Goal: Task Accomplishment & Management: Complete application form

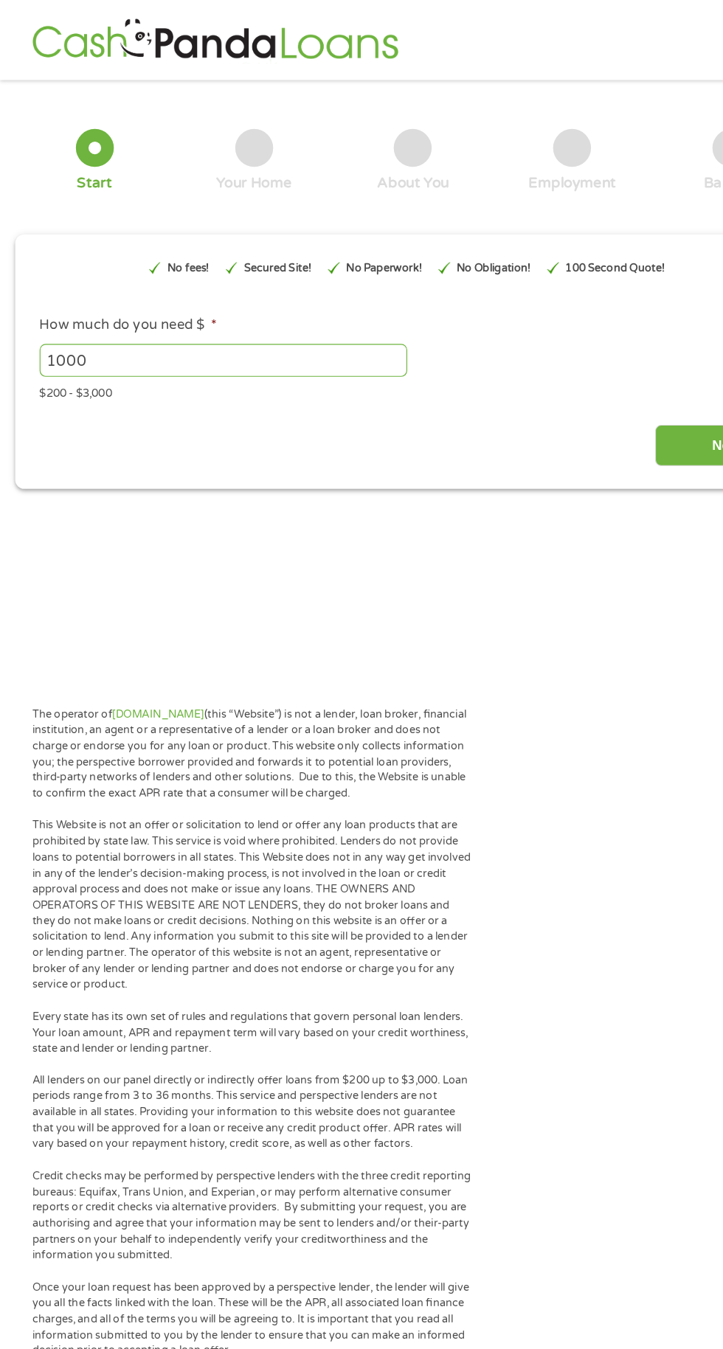
scroll to position [3, 0]
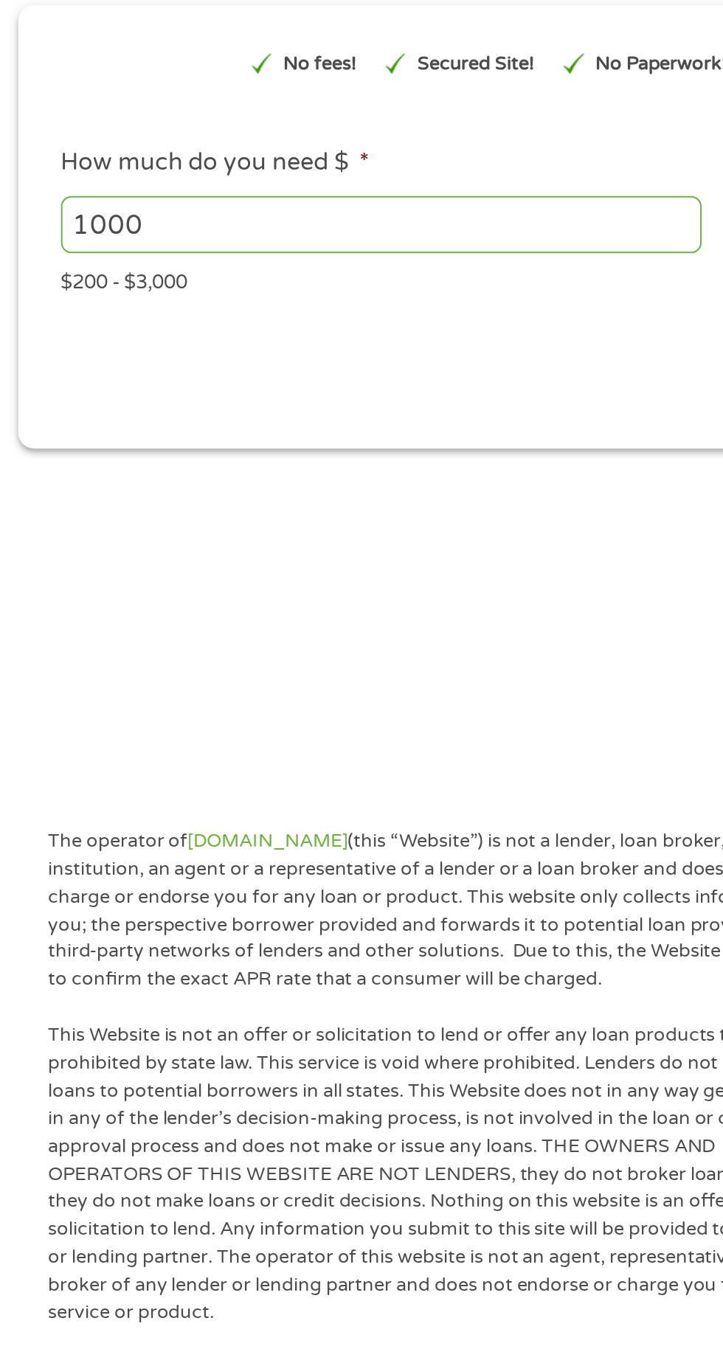
click at [157, 316] on input "1000" at bounding box center [196, 312] width 322 height 28
type input "1"
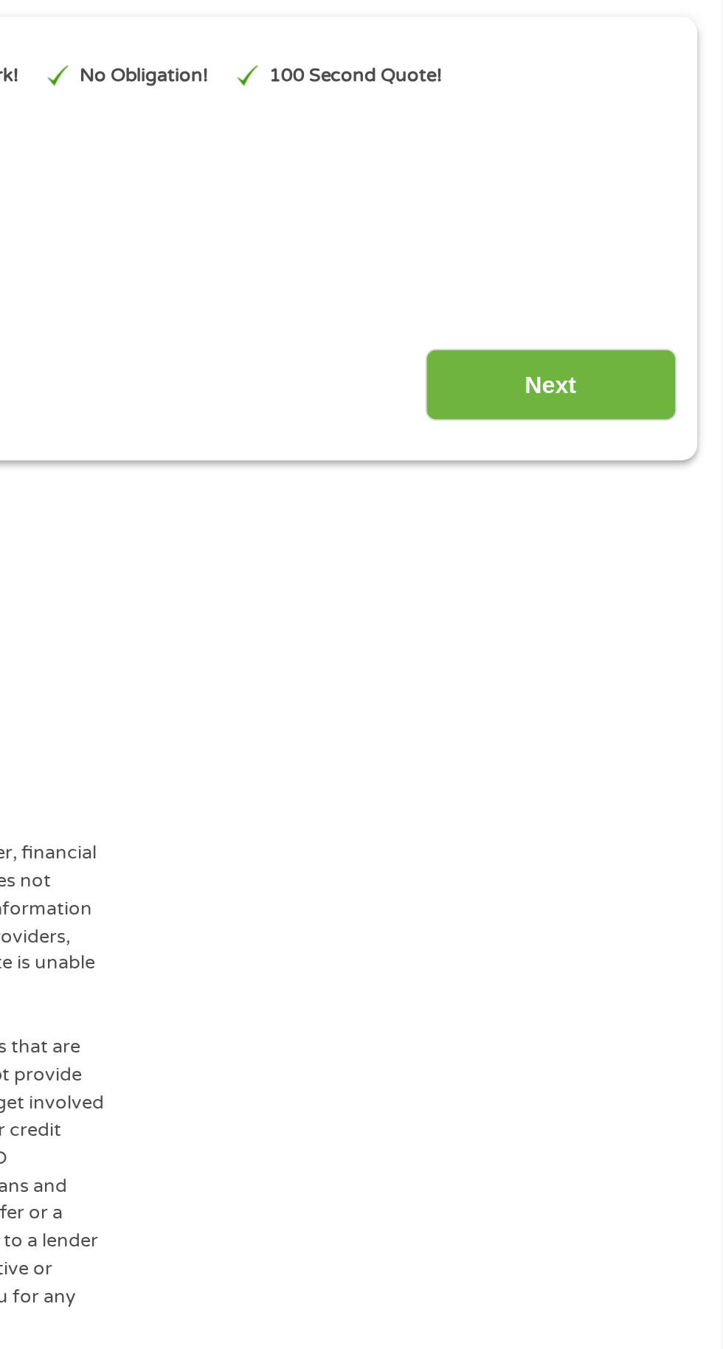
type input "3000"
click at [644, 387] on input "Next" at bounding box center [636, 387] width 126 height 36
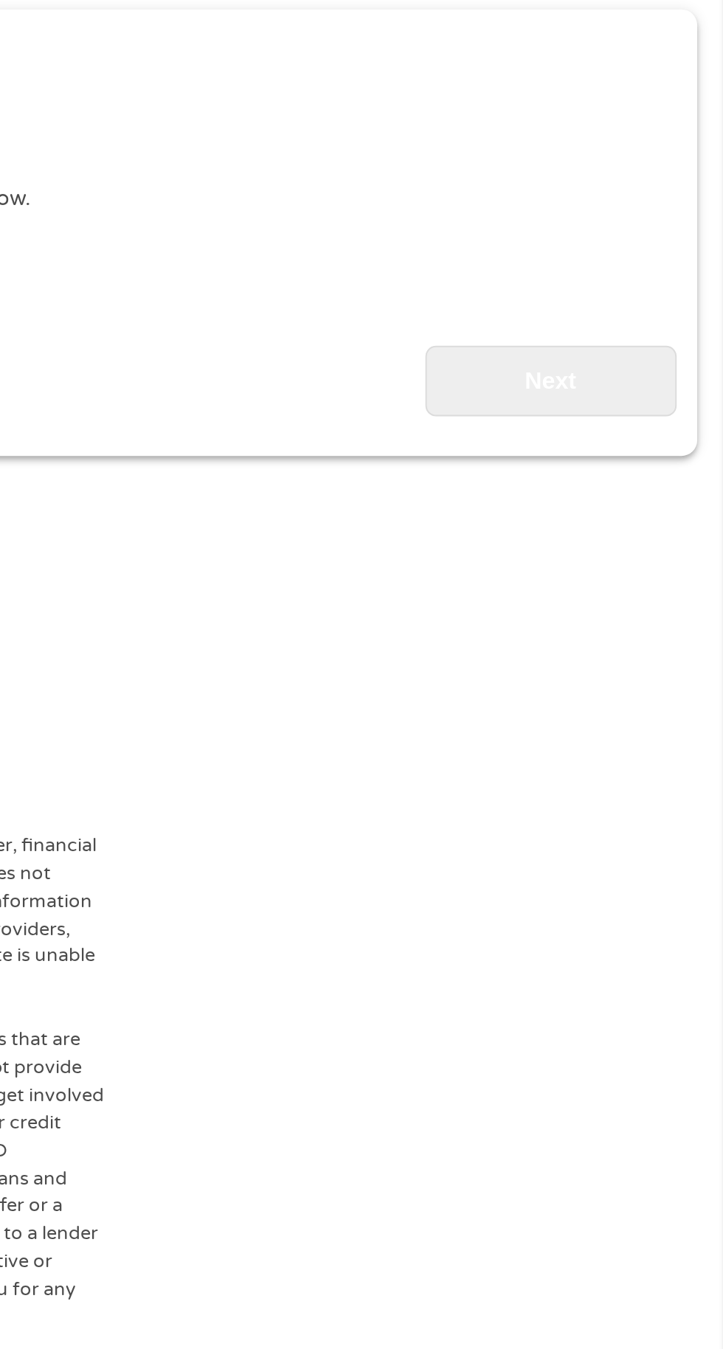
scroll to position [0, 0]
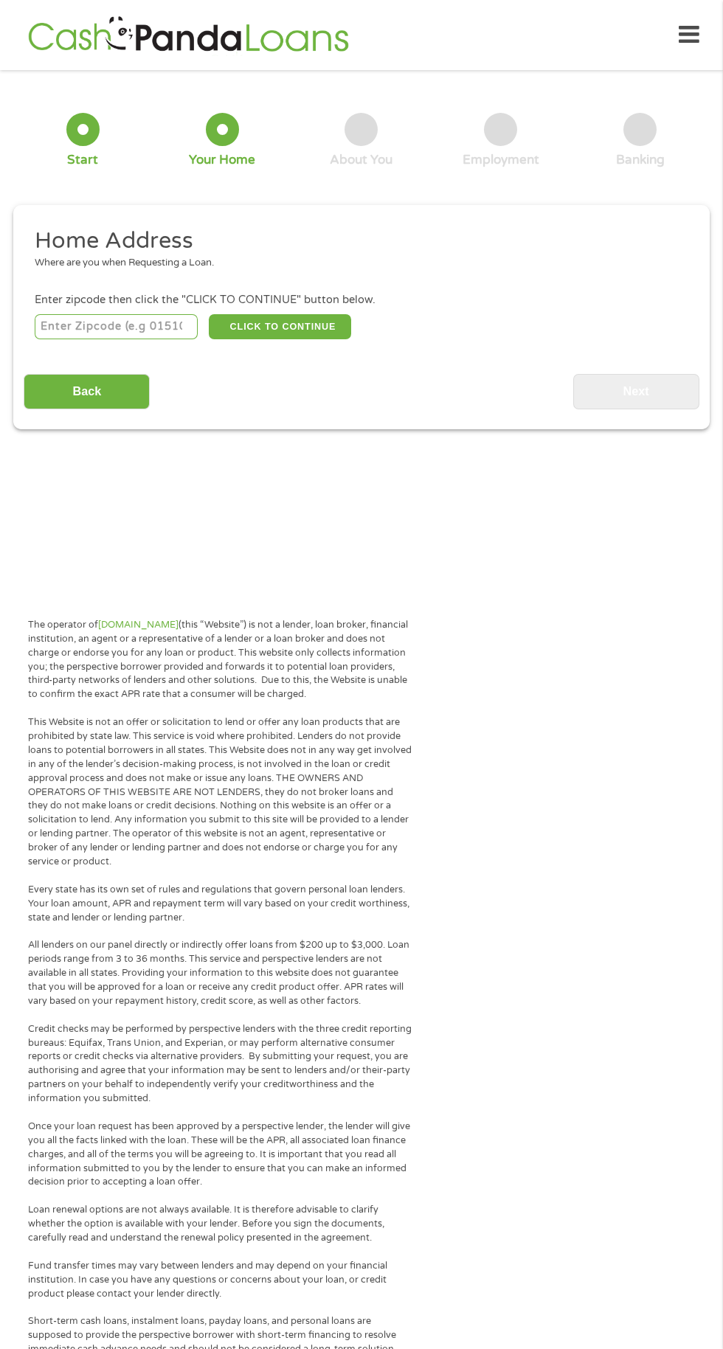
click at [160, 327] on input "number" at bounding box center [117, 326] width 164 height 25
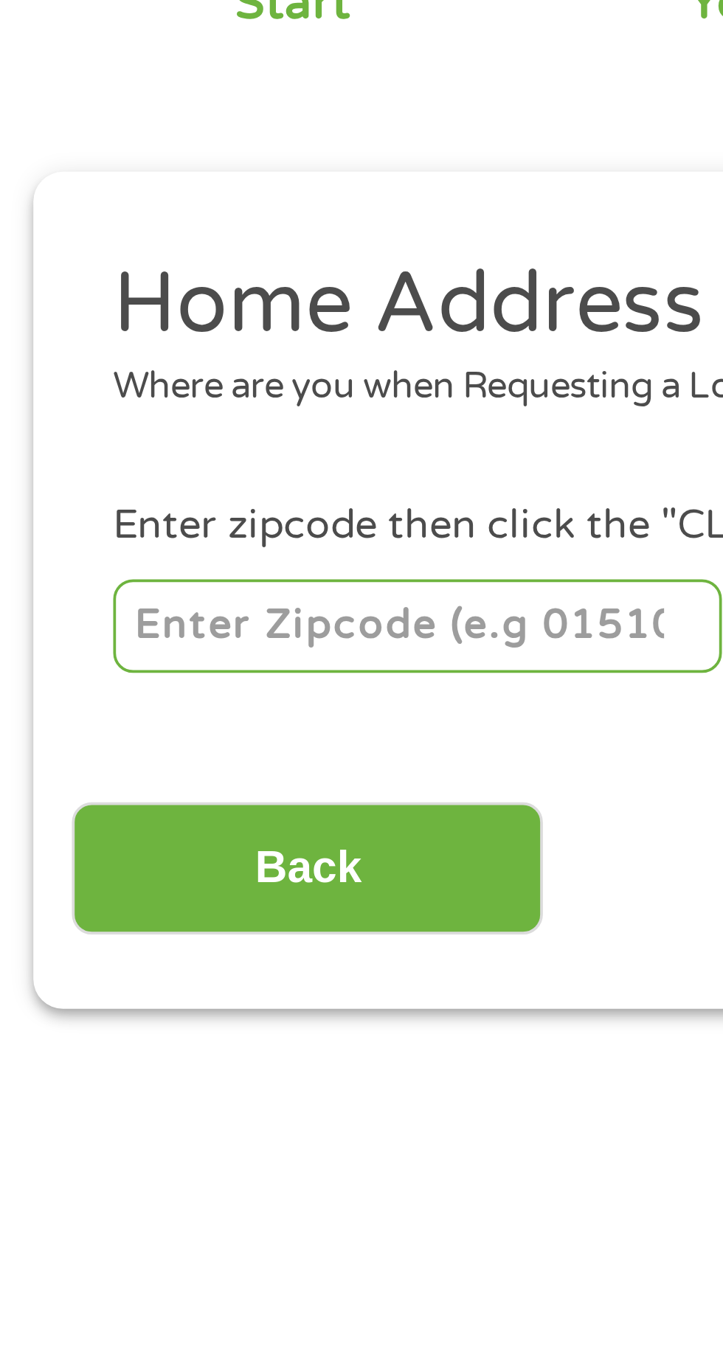
type input "45429"
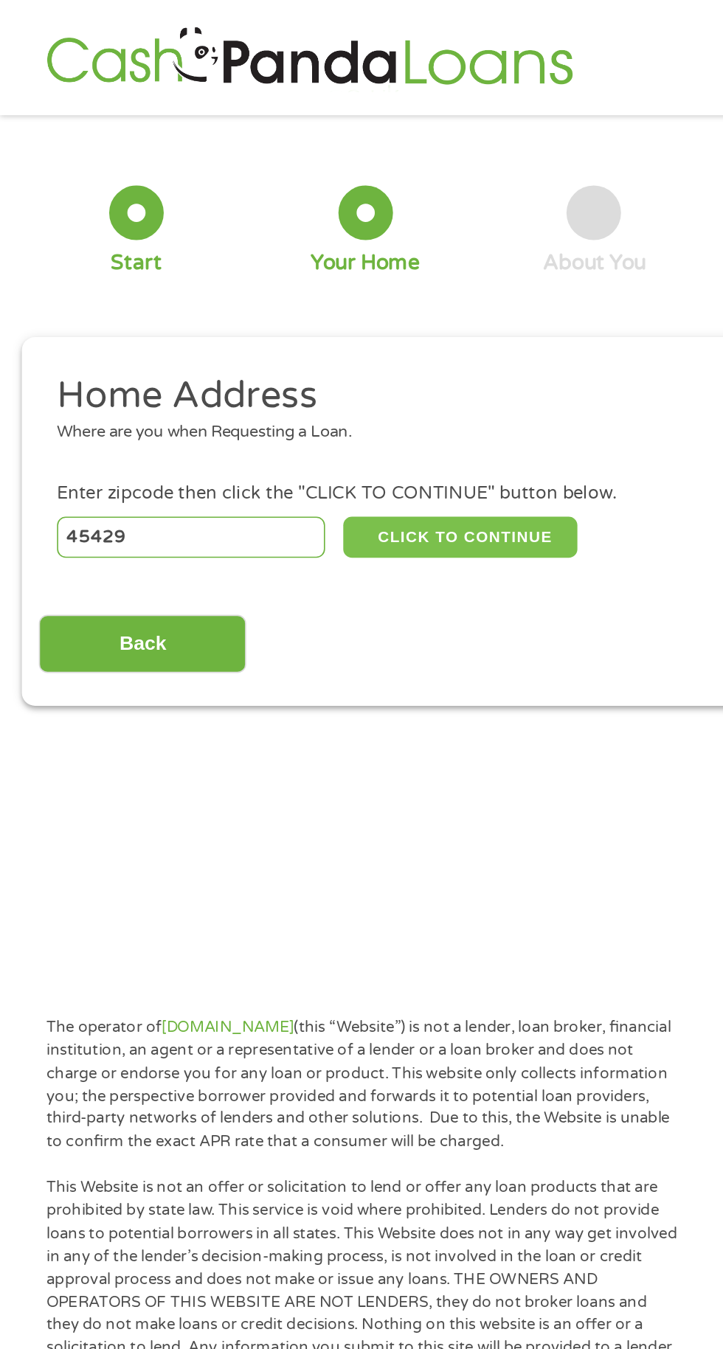
click at [311, 328] on button "CLICK TO CONTINUE" at bounding box center [280, 326] width 142 height 25
type input "45429"
type input "[GEOGRAPHIC_DATA]"
select select "[US_STATE]"
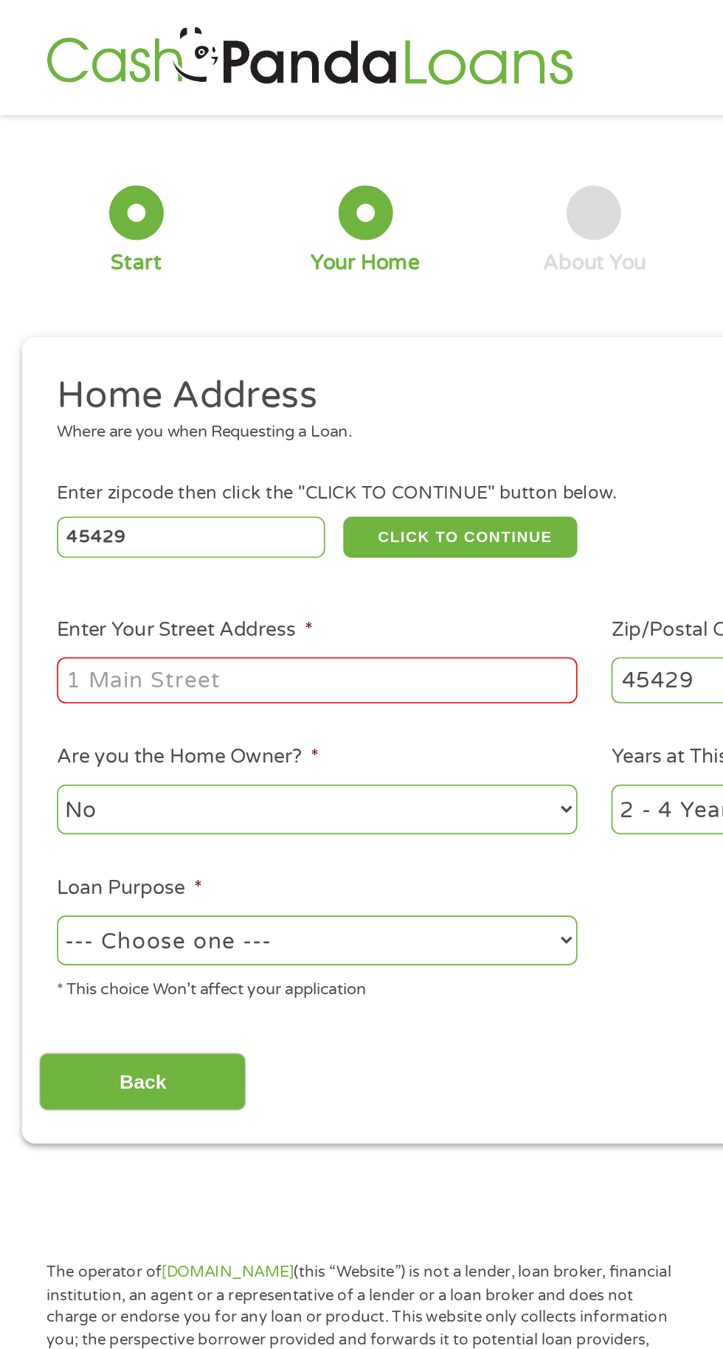
click at [208, 418] on input "Enter Your Street Address *" at bounding box center [193, 414] width 316 height 28
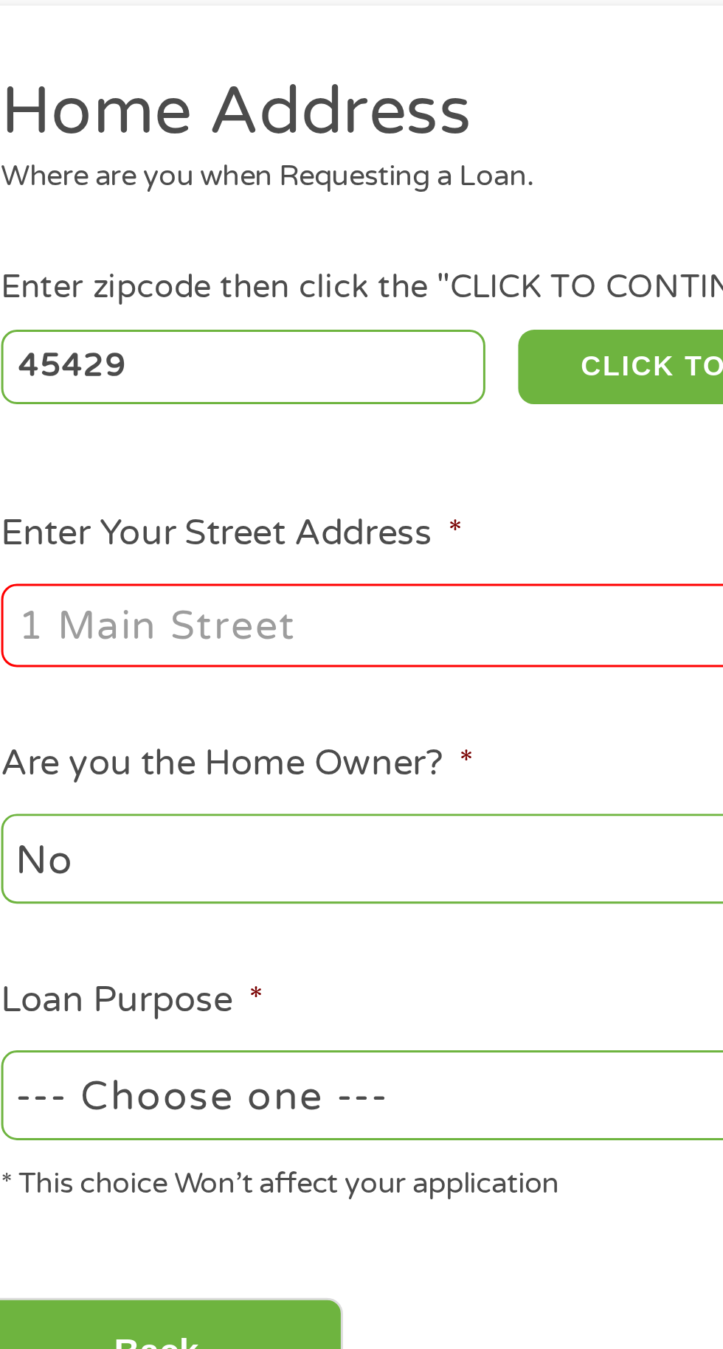
type input "[STREET_ADDRESS]"
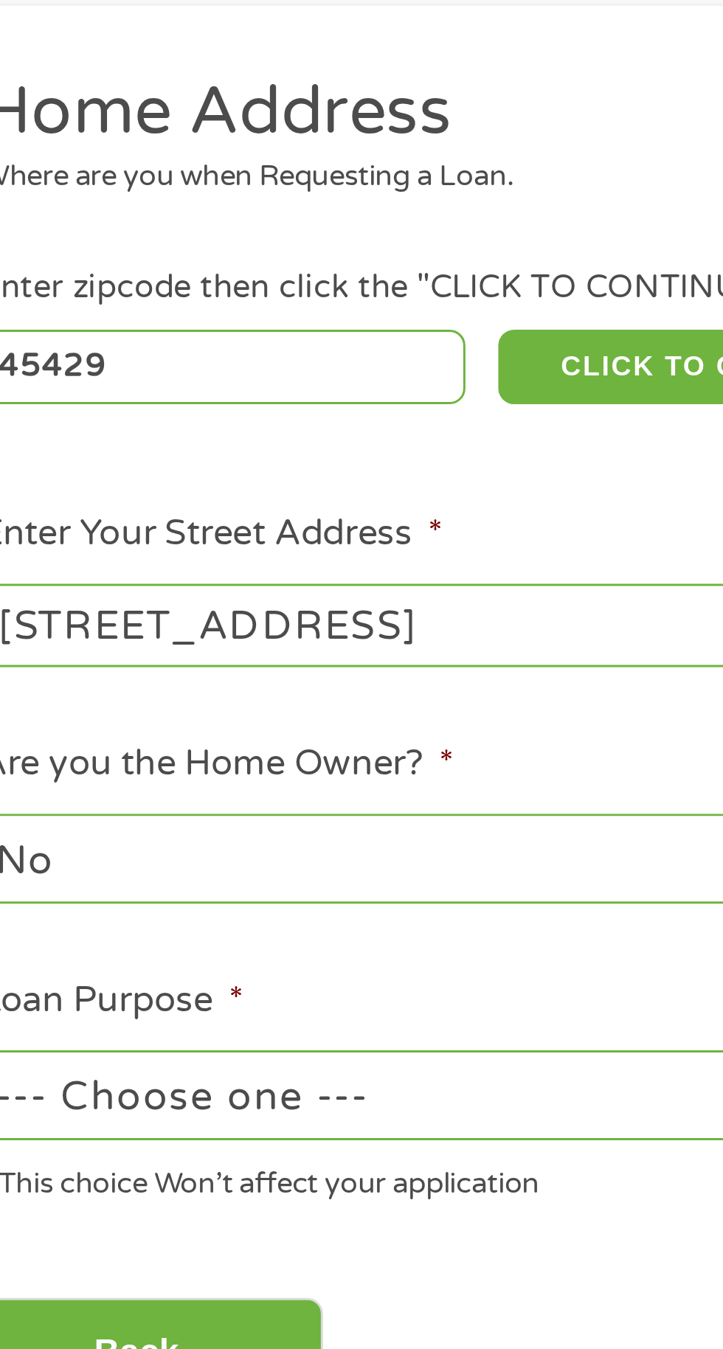
click at [215, 571] on select "--- Choose one --- Pay Bills Debt Consolidation Home Improvement Major Purchase…" at bounding box center [193, 572] width 316 height 30
select select "paybills"
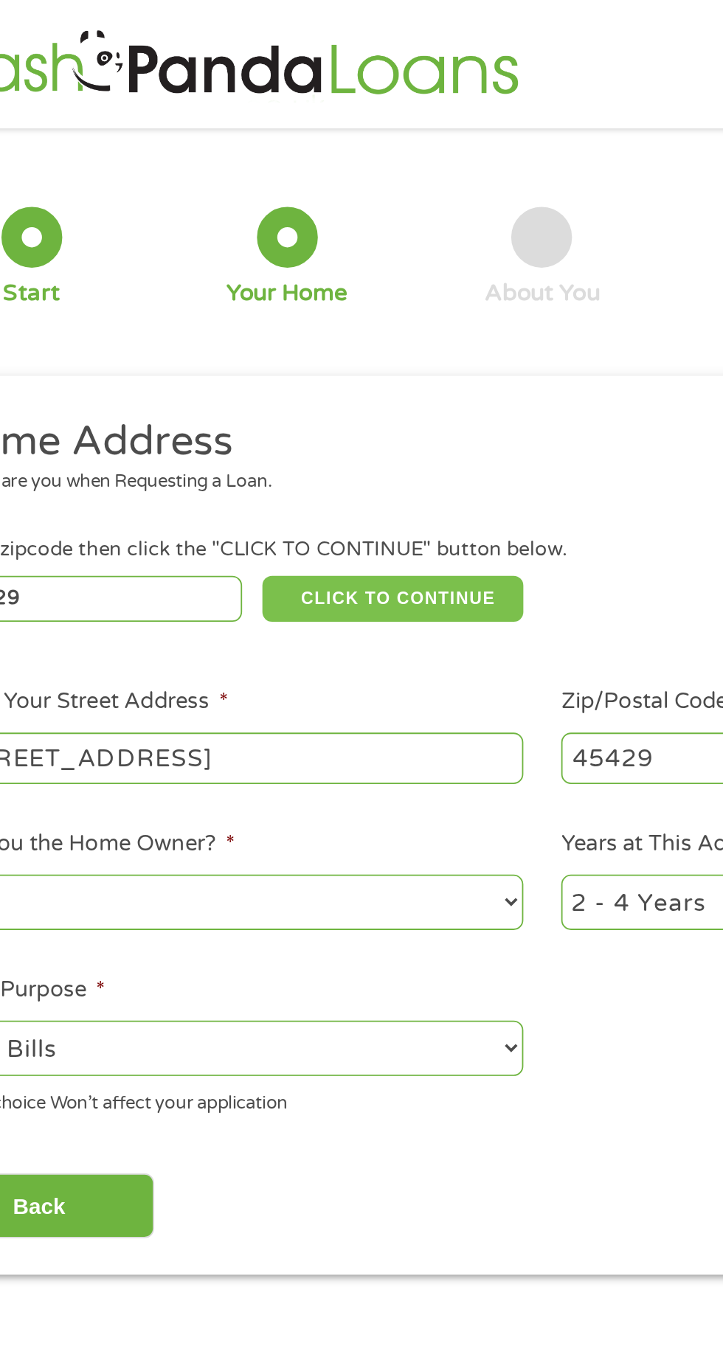
click at [321, 323] on button "CLICK TO CONTINUE" at bounding box center [280, 326] width 142 height 25
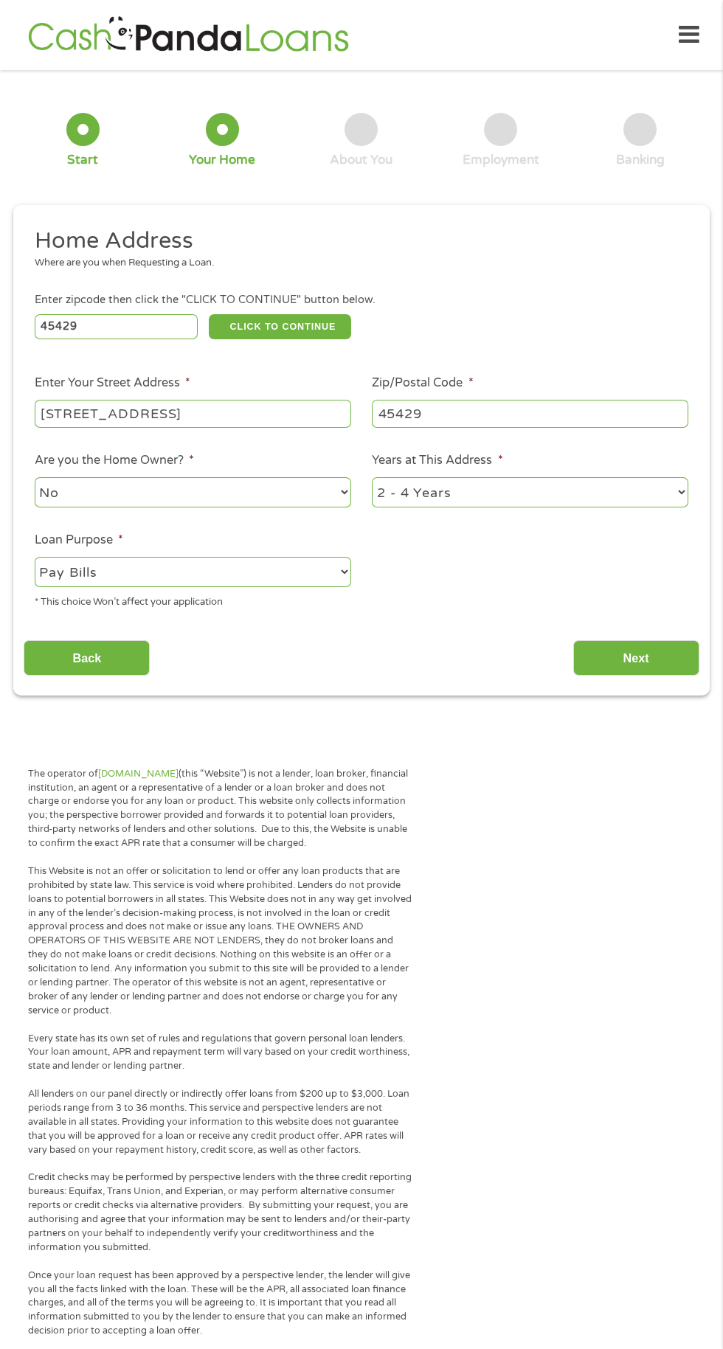
click at [681, 657] on input "Next" at bounding box center [636, 658] width 126 height 36
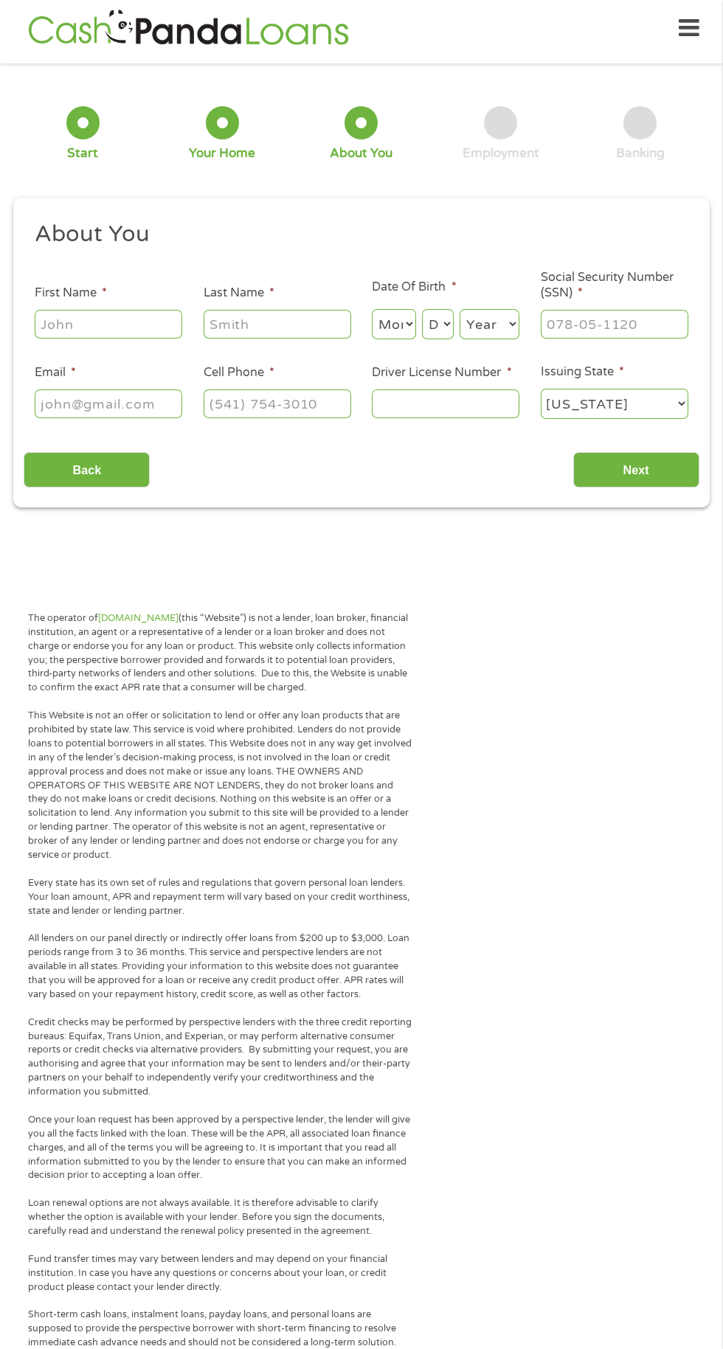
scroll to position [5, 0]
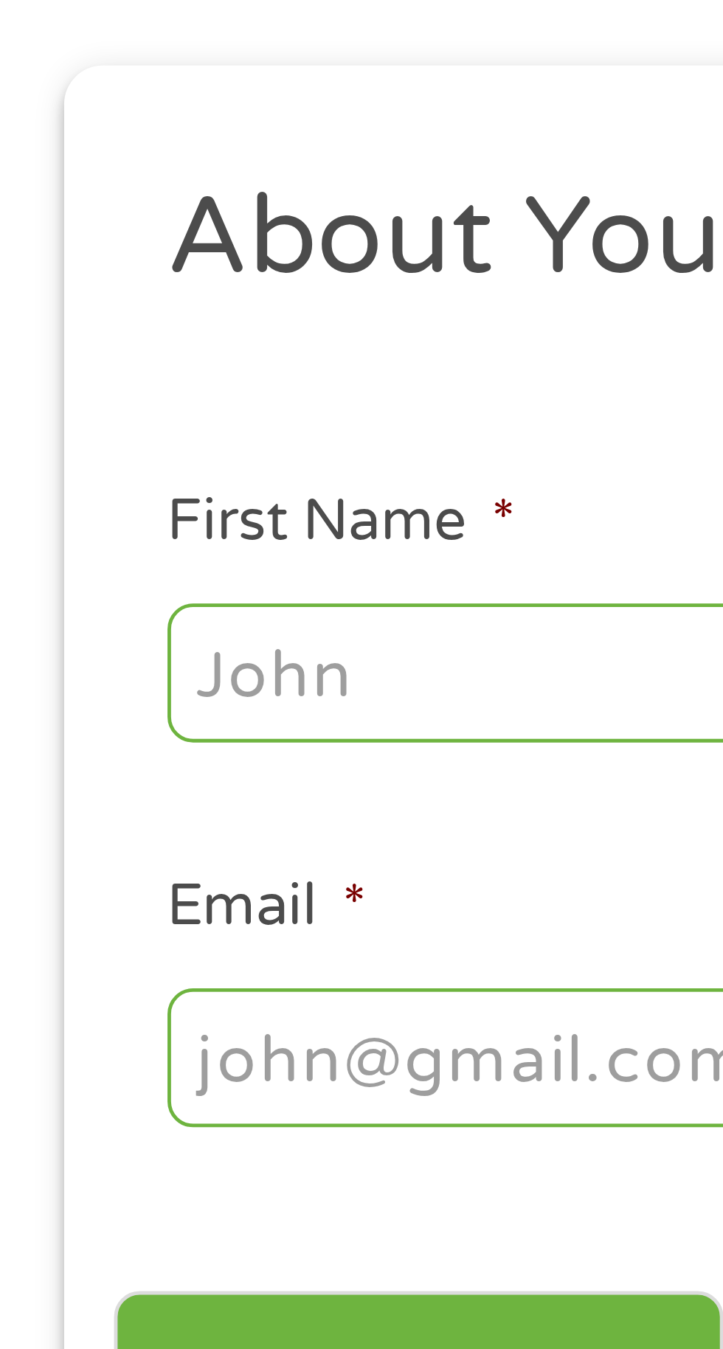
click at [94, 325] on input "First Name *" at bounding box center [109, 325] width 148 height 28
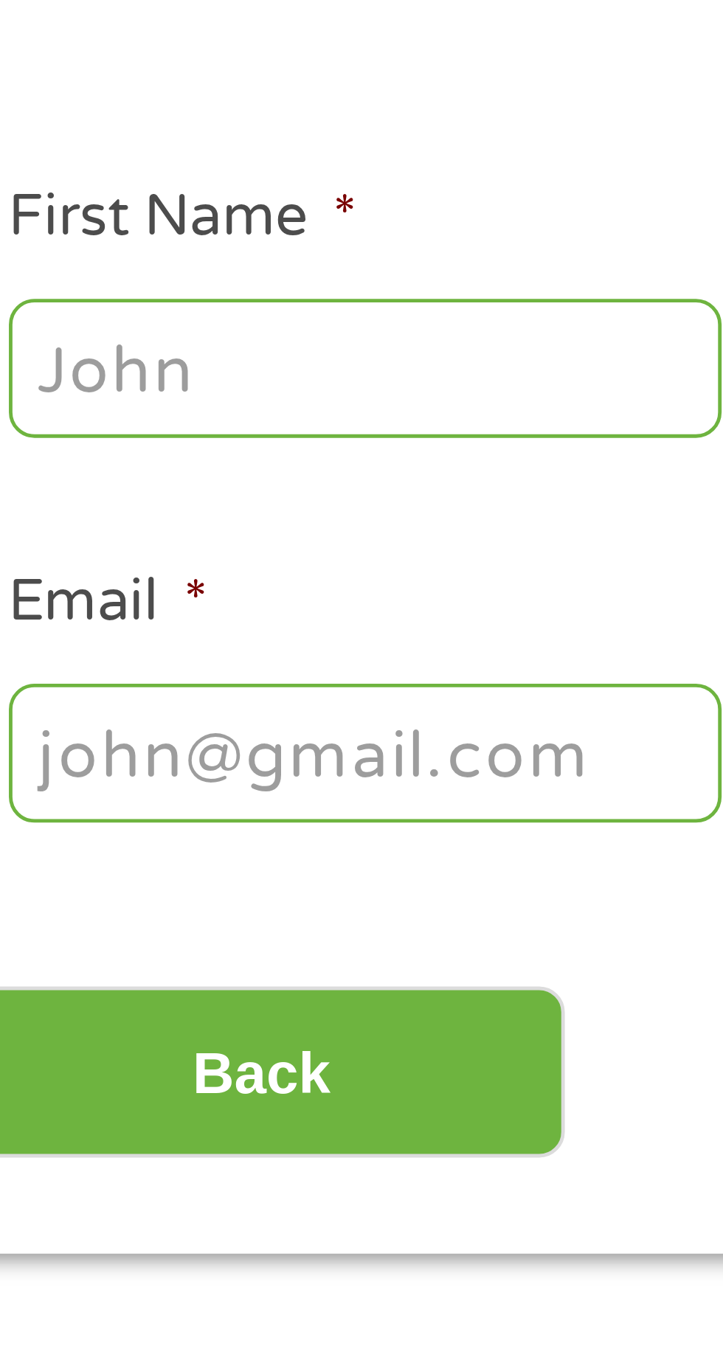
type input "[PERSON_NAME]"
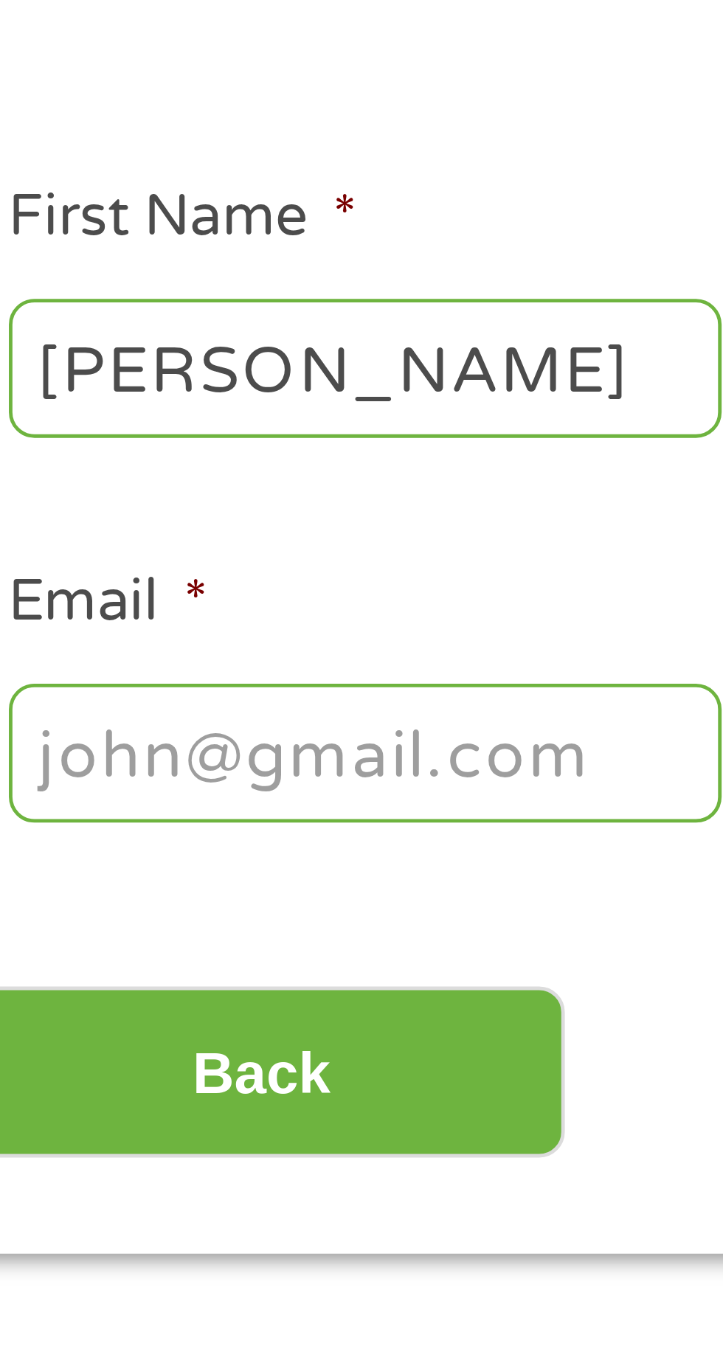
type input "[PERSON_NAME]"
type input "[EMAIL_ADDRESS][DOMAIN_NAME]"
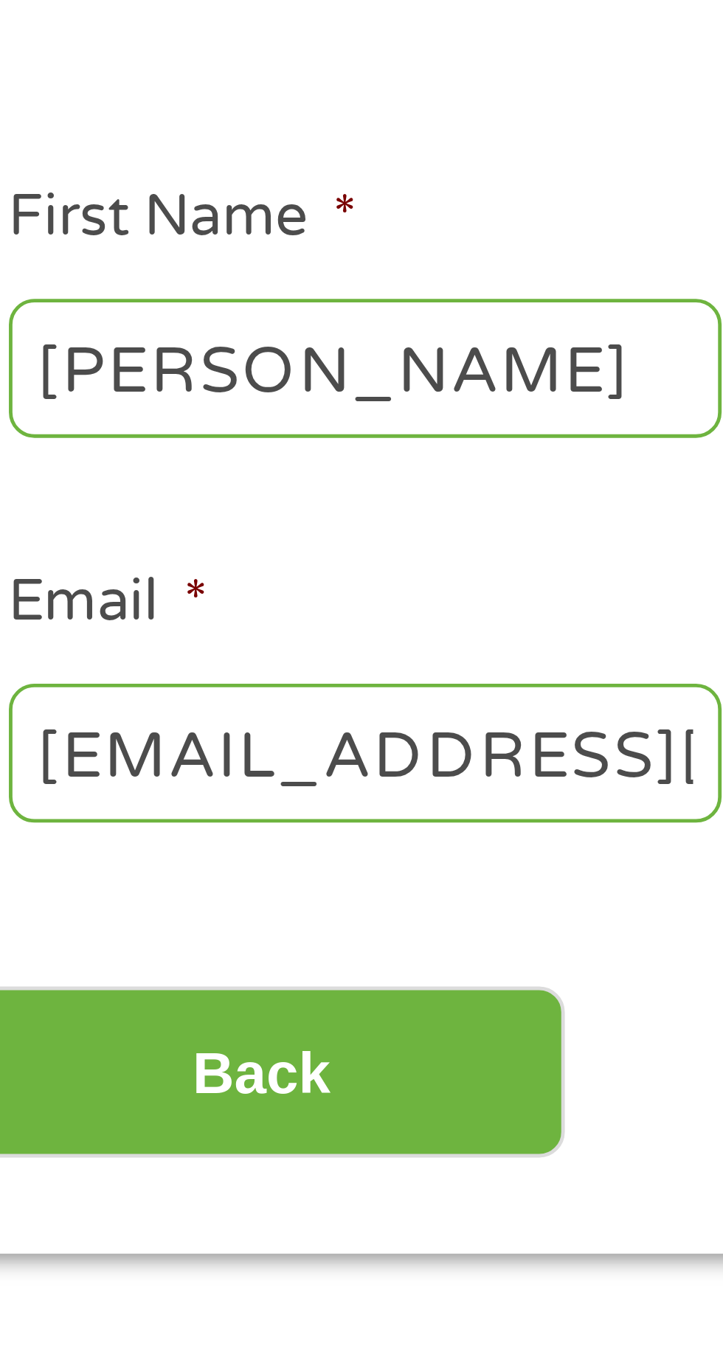
type input "[PHONE_NUMBER]"
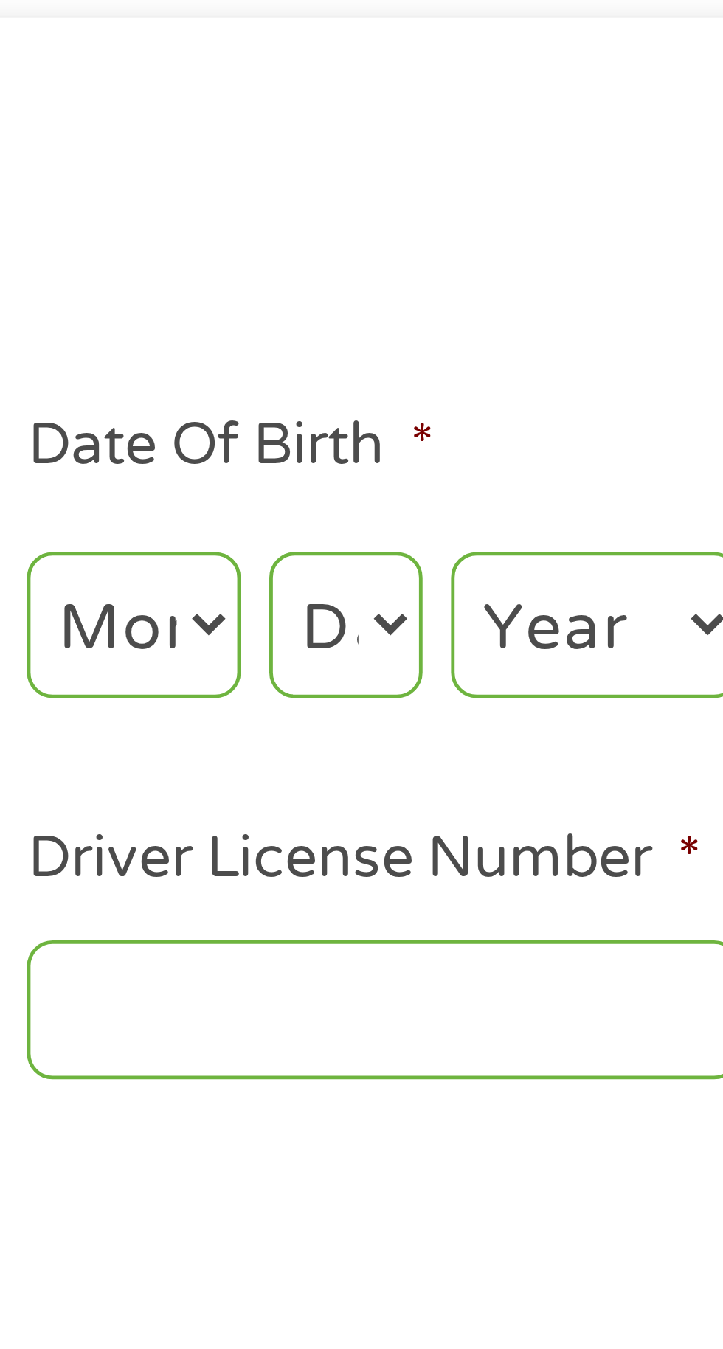
click at [407, 327] on select "Month 1 2 3 4 5 6 7 8 9 10 11 12" at bounding box center [394, 326] width 44 height 30
select select "5"
click at [448, 330] on select "Day 1 2 3 4 5 6 7 8 9 10 11 12 13 14 15 16 17 18 19 20 21 22 23 24 25 26 27 28 …" at bounding box center [438, 326] width 32 height 30
select select "31"
click at [516, 321] on select "Year [DATE] 2006 2005 2004 2003 2002 2001 2000 1999 1998 1997 1996 1995 1994 19…" at bounding box center [490, 326] width 60 height 30
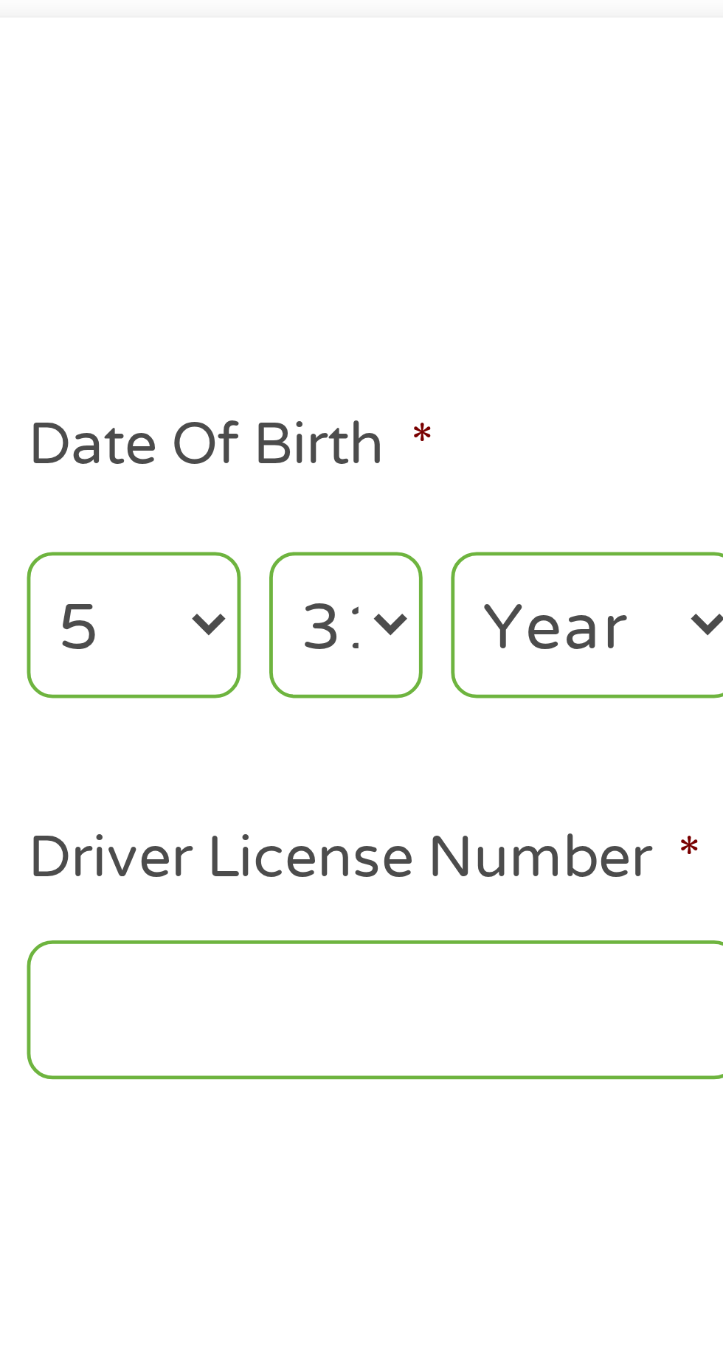
select select "1976"
click at [449, 399] on input "Driver License Number *" at bounding box center [446, 405] width 148 height 28
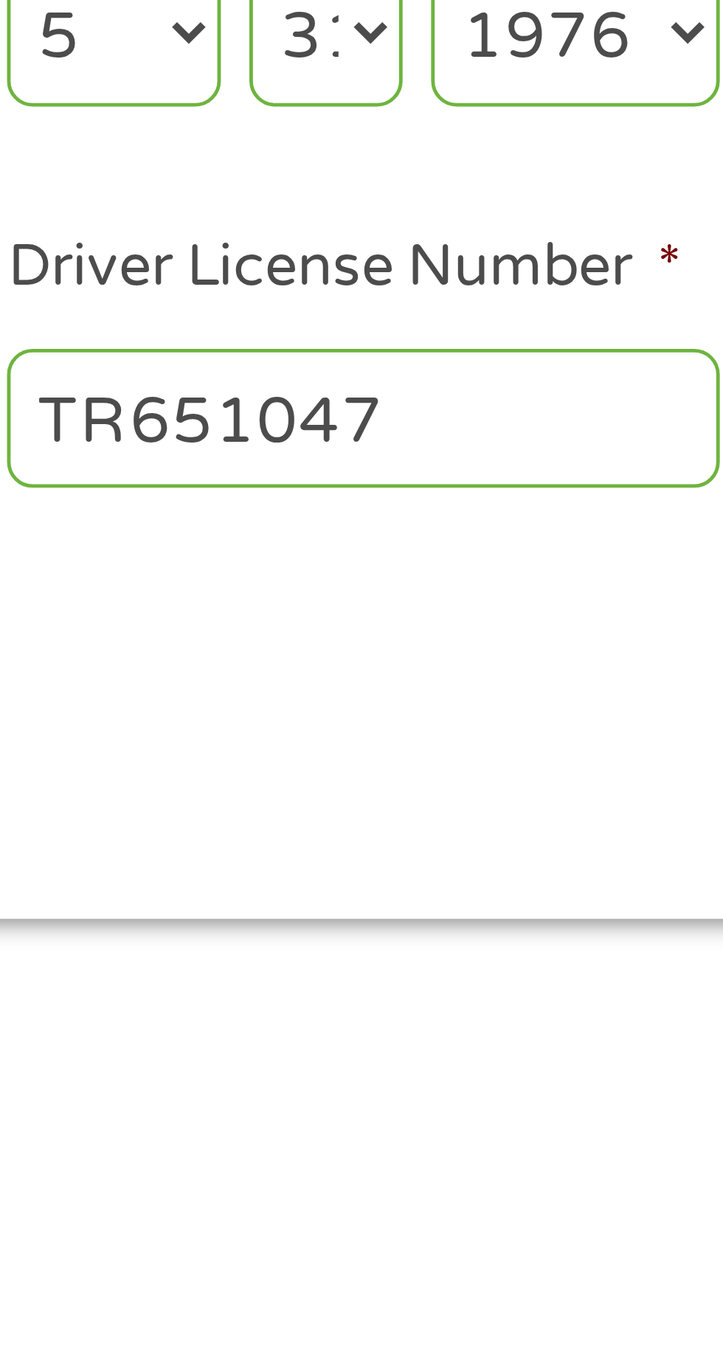
click at [384, 407] on input "TR651047" at bounding box center [446, 405] width 148 height 28
type input "RR651047"
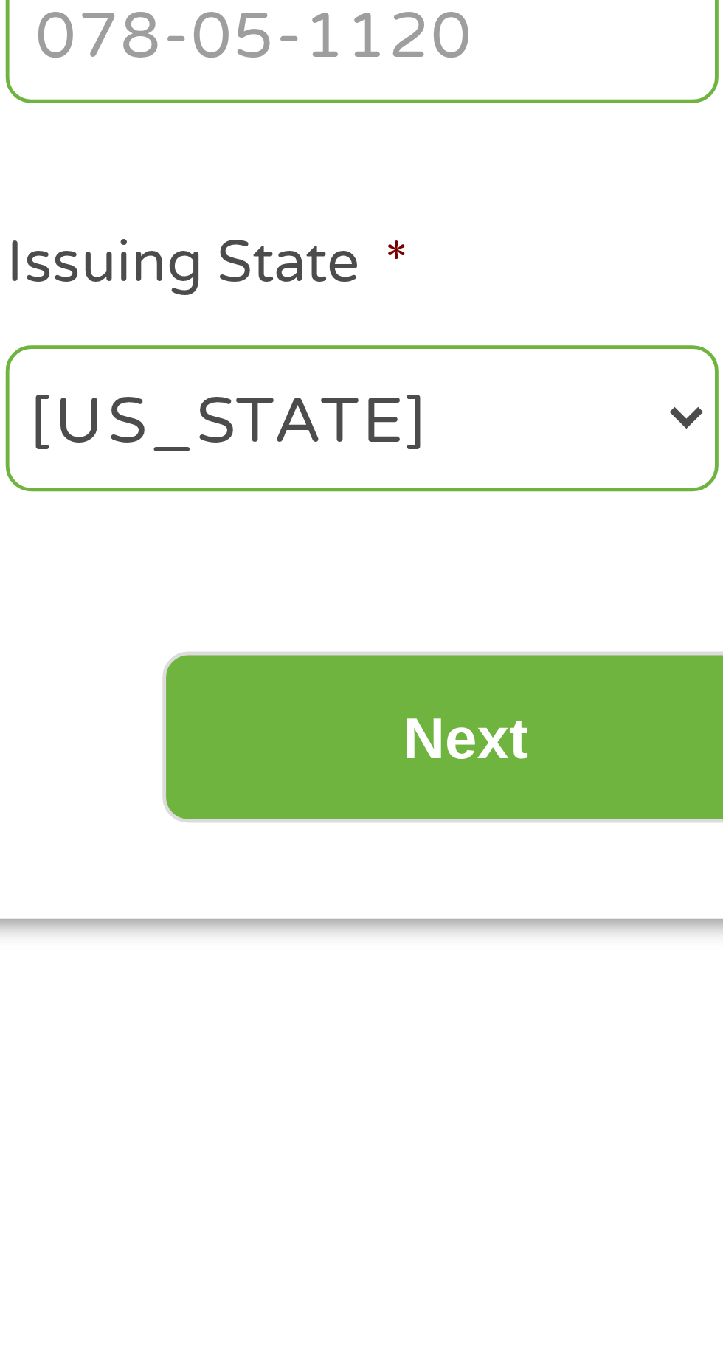
click at [668, 467] on input "Next" at bounding box center [636, 472] width 126 height 36
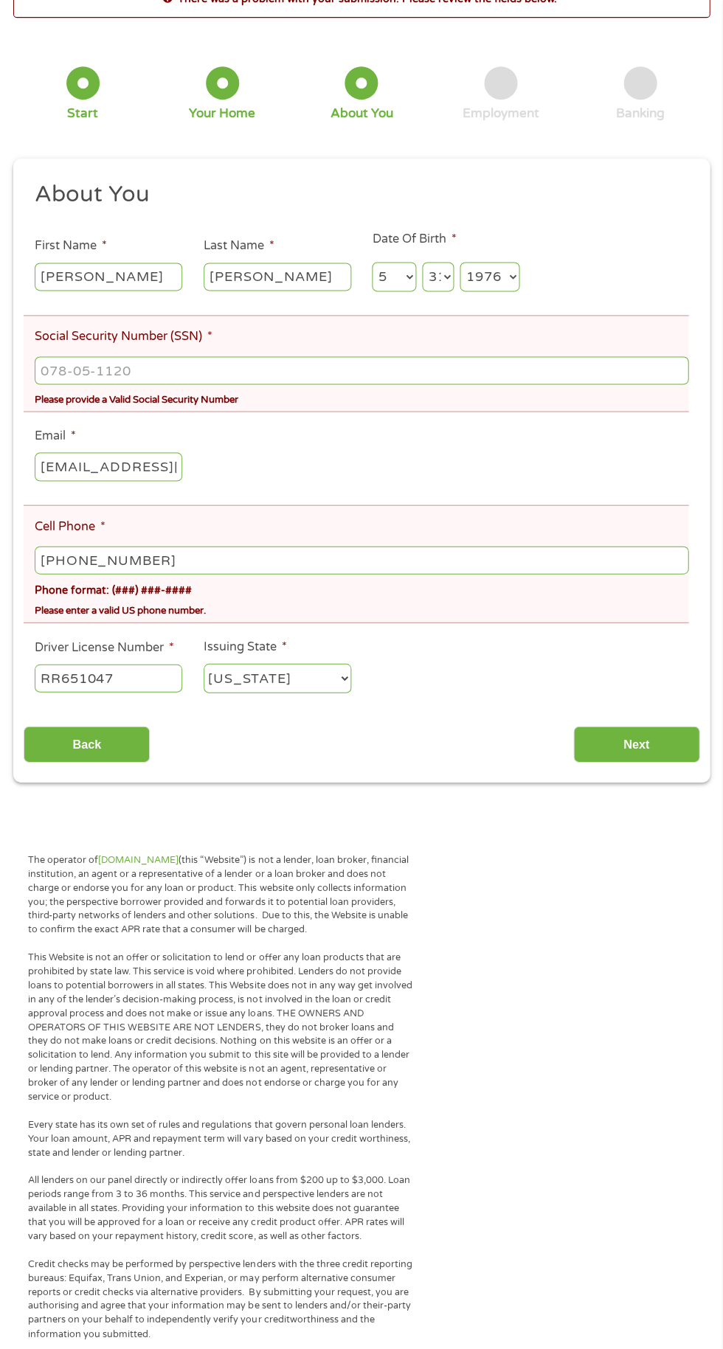
scroll to position [115, 0]
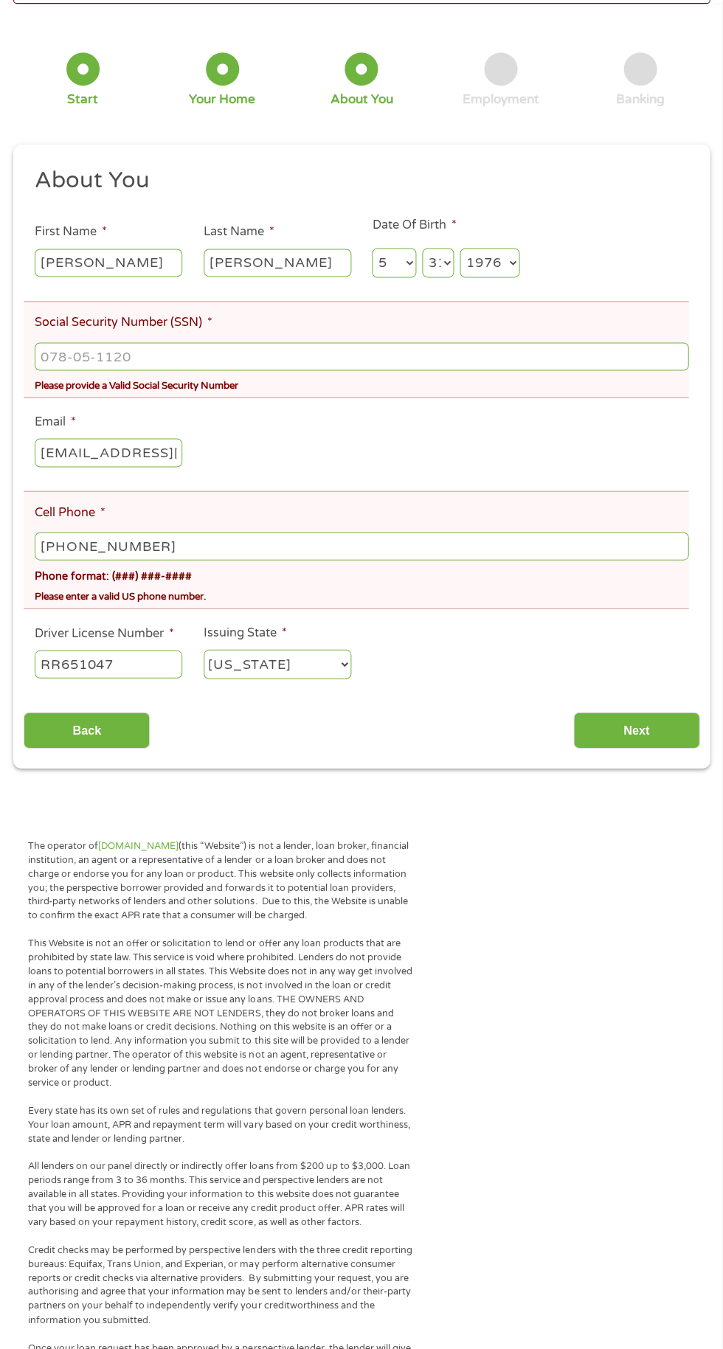
click at [445, 594] on div "Please enter a valid US phone number." at bounding box center [362, 594] width 654 height 20
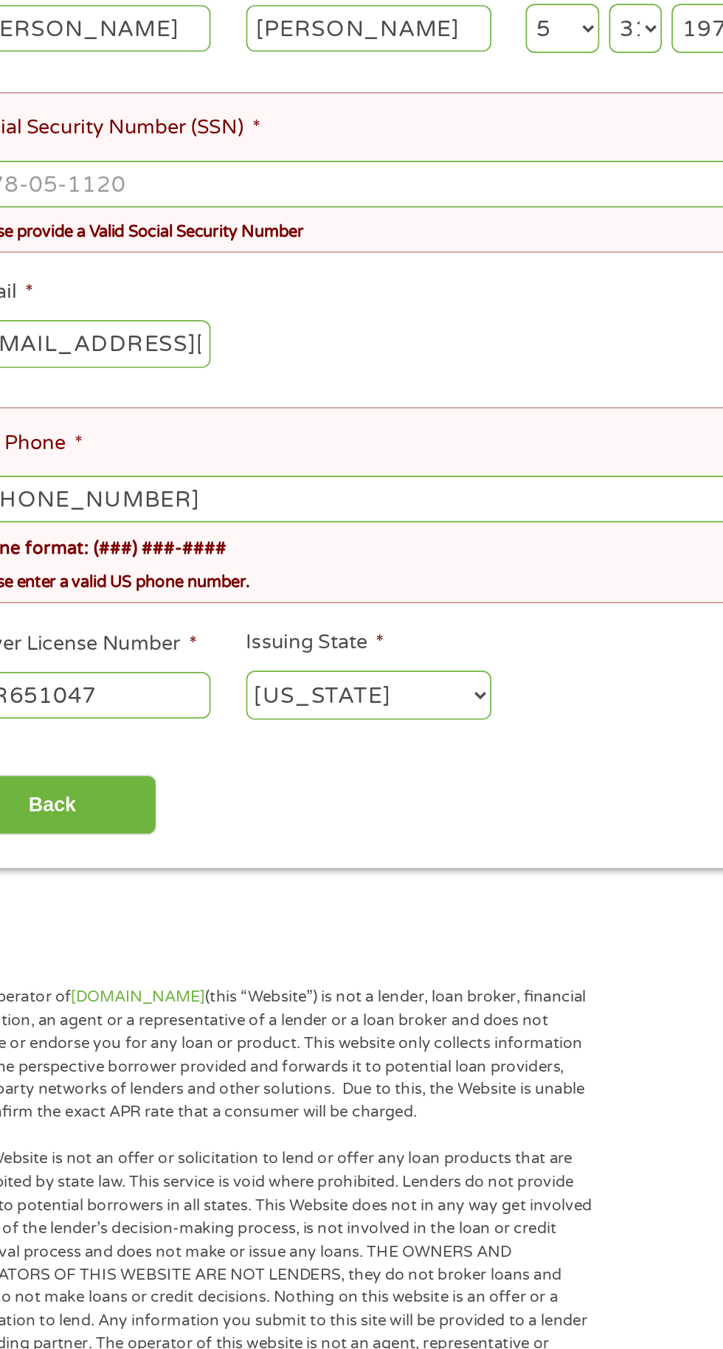
scroll to position [119, 0]
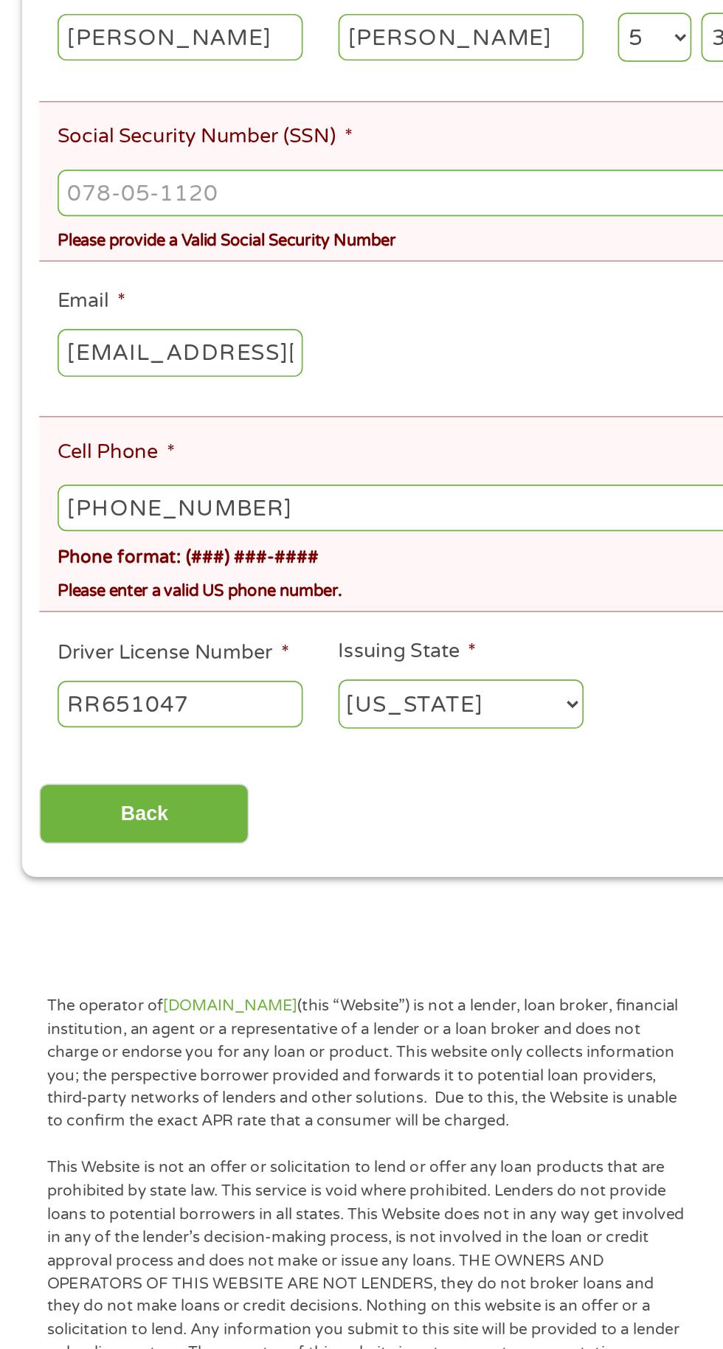
click at [295, 350] on input "Social Security Number (SSN) *" at bounding box center [362, 353] width 654 height 28
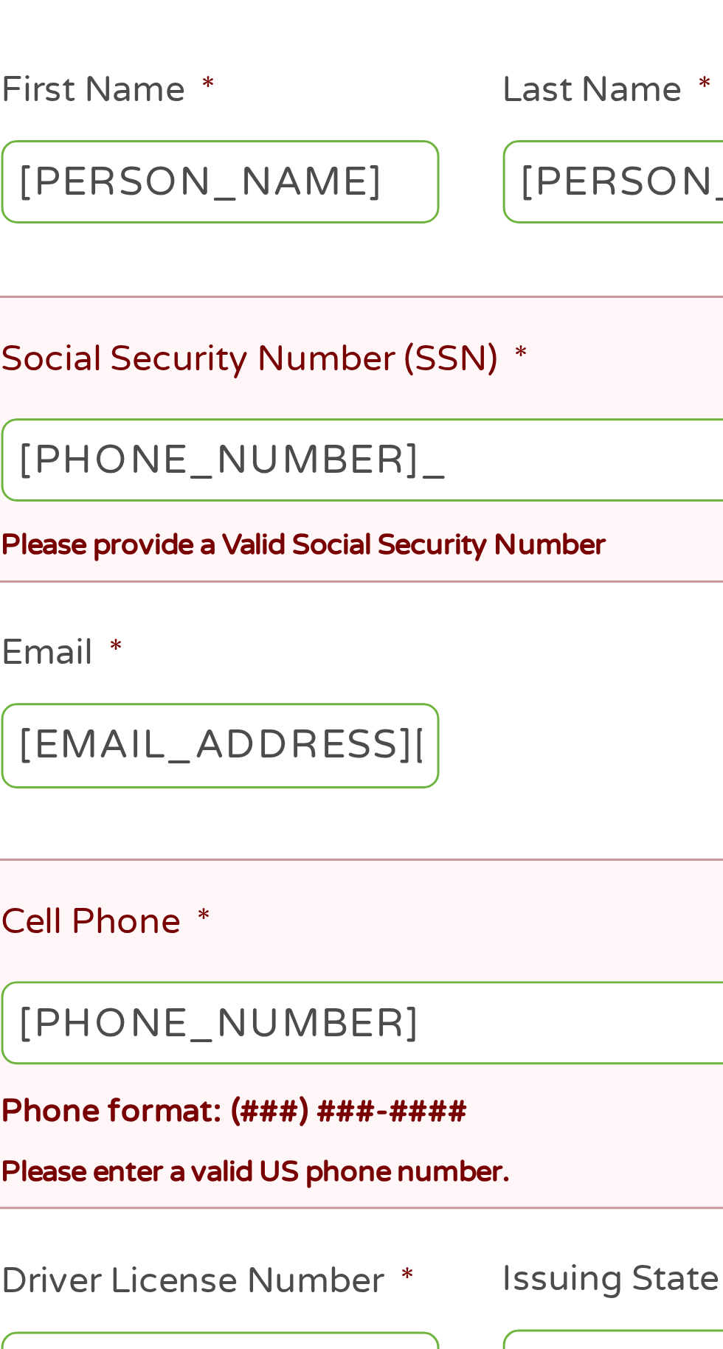
type input "290-72-4217"
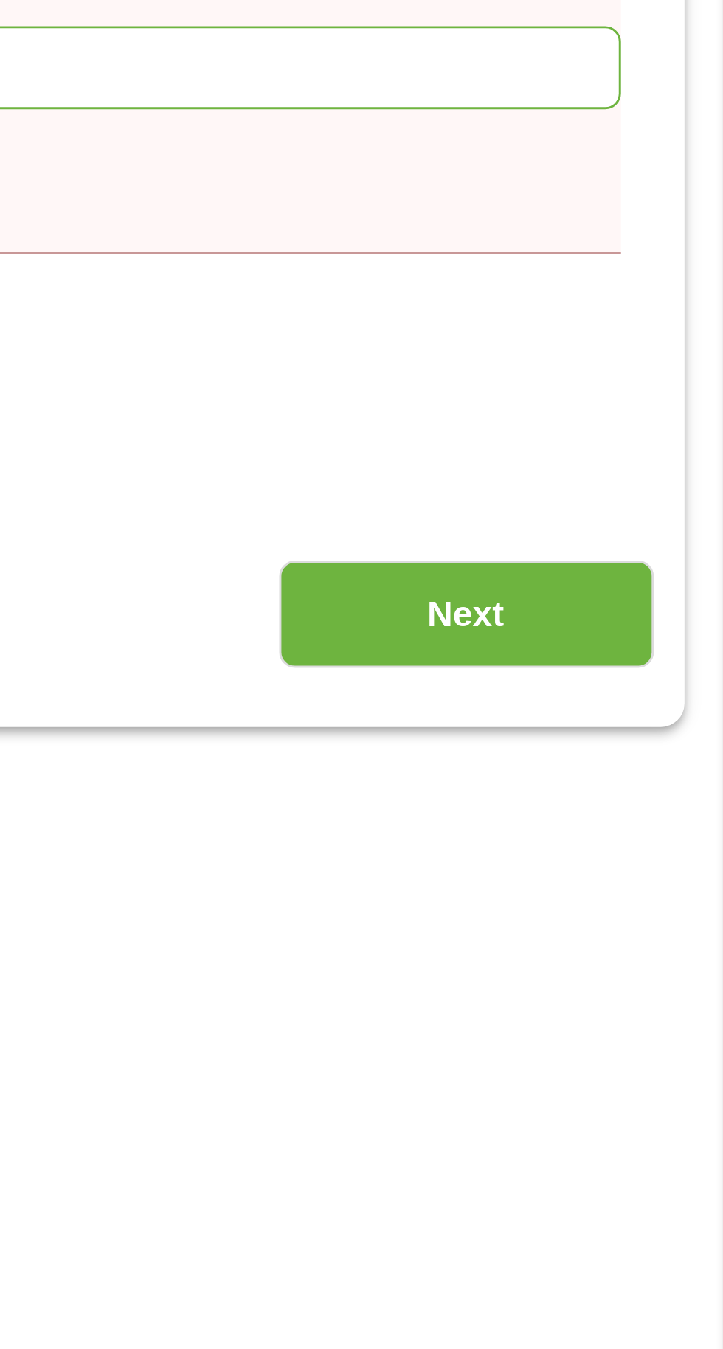
click at [665, 727] on input "Next" at bounding box center [636, 727] width 126 height 36
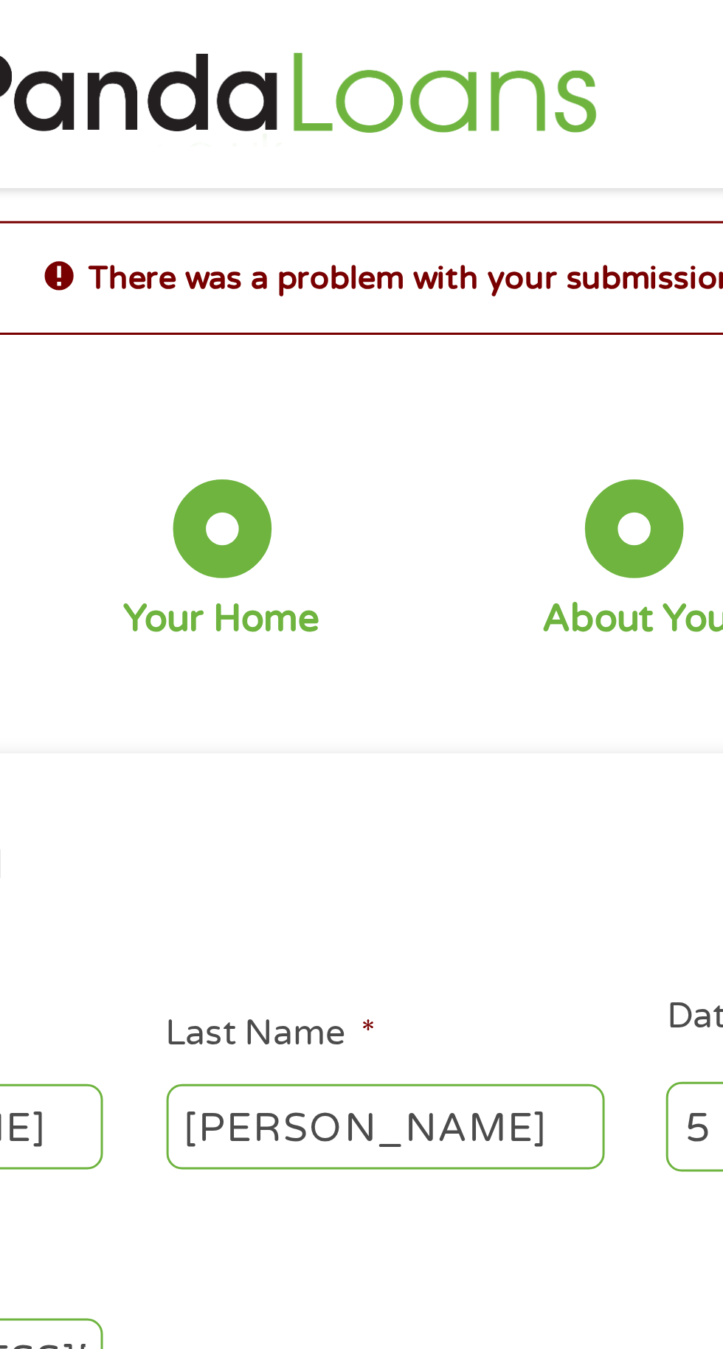
scroll to position [0, 0]
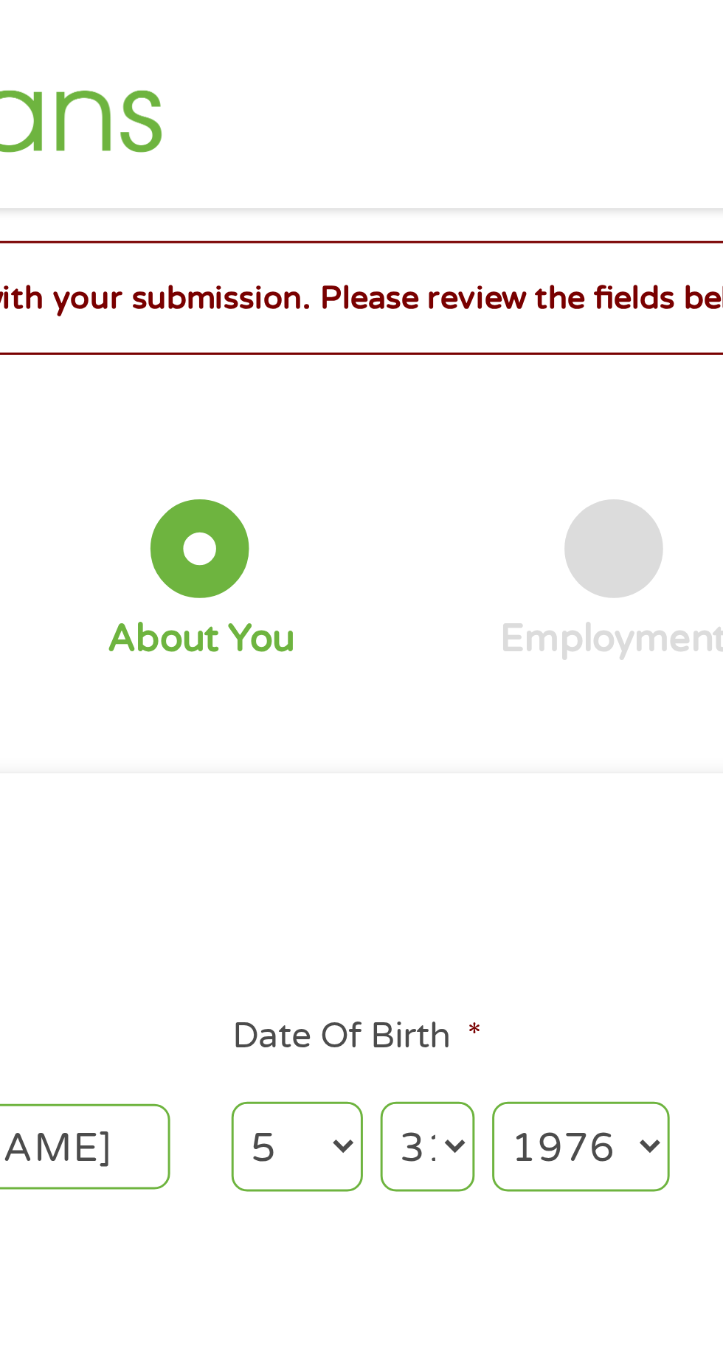
click at [440, 388] on select "Day 1 2 3 4 5 6 7 8 9 10 11 12 13 14 15 16 17 18 19 20 21 22 23 24 25 26 27 28 …" at bounding box center [438, 386] width 32 height 30
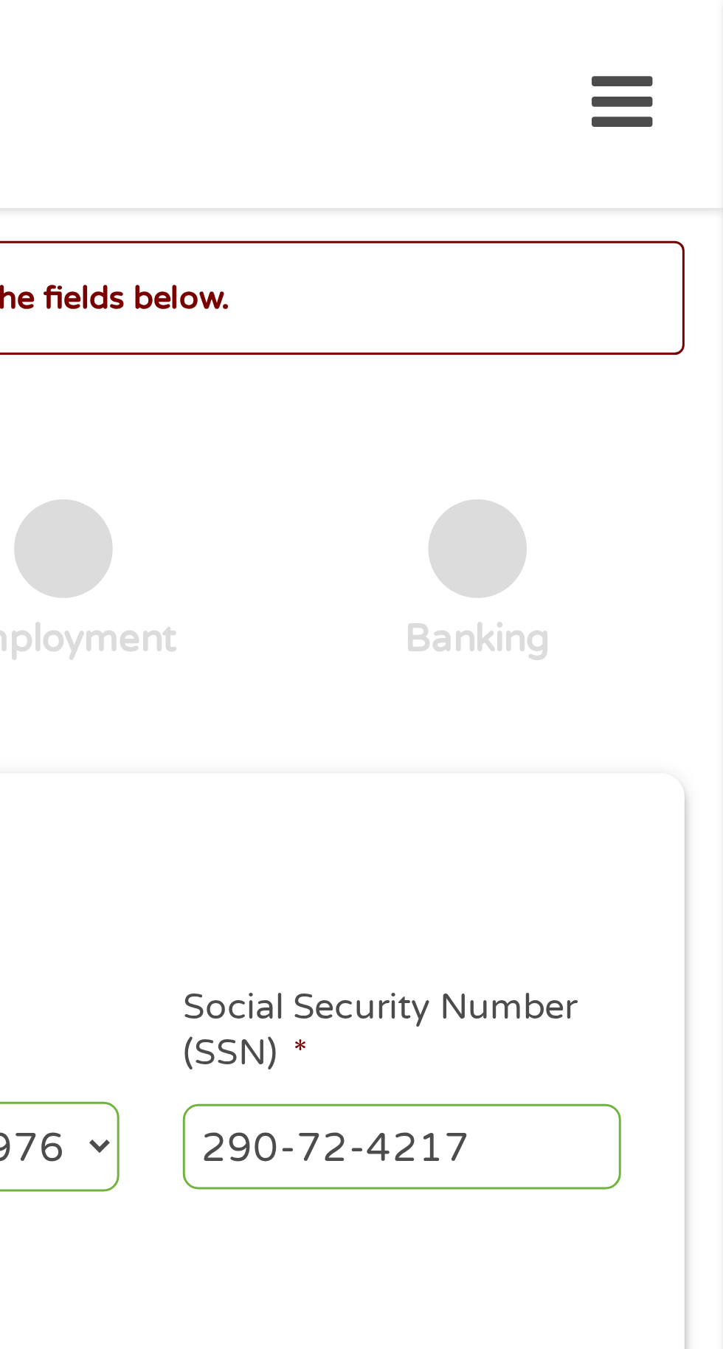
click at [685, 378] on input "290-72-4217" at bounding box center [615, 386] width 148 height 28
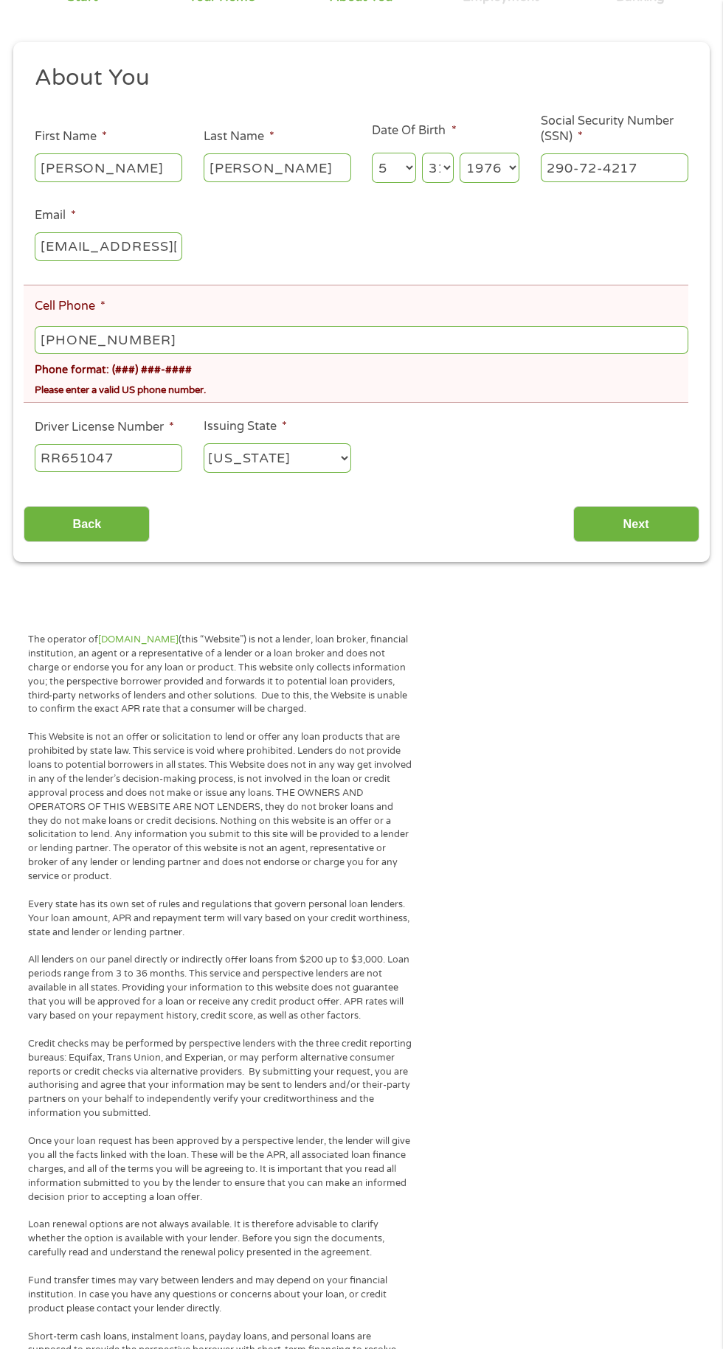
scroll to position [192, 0]
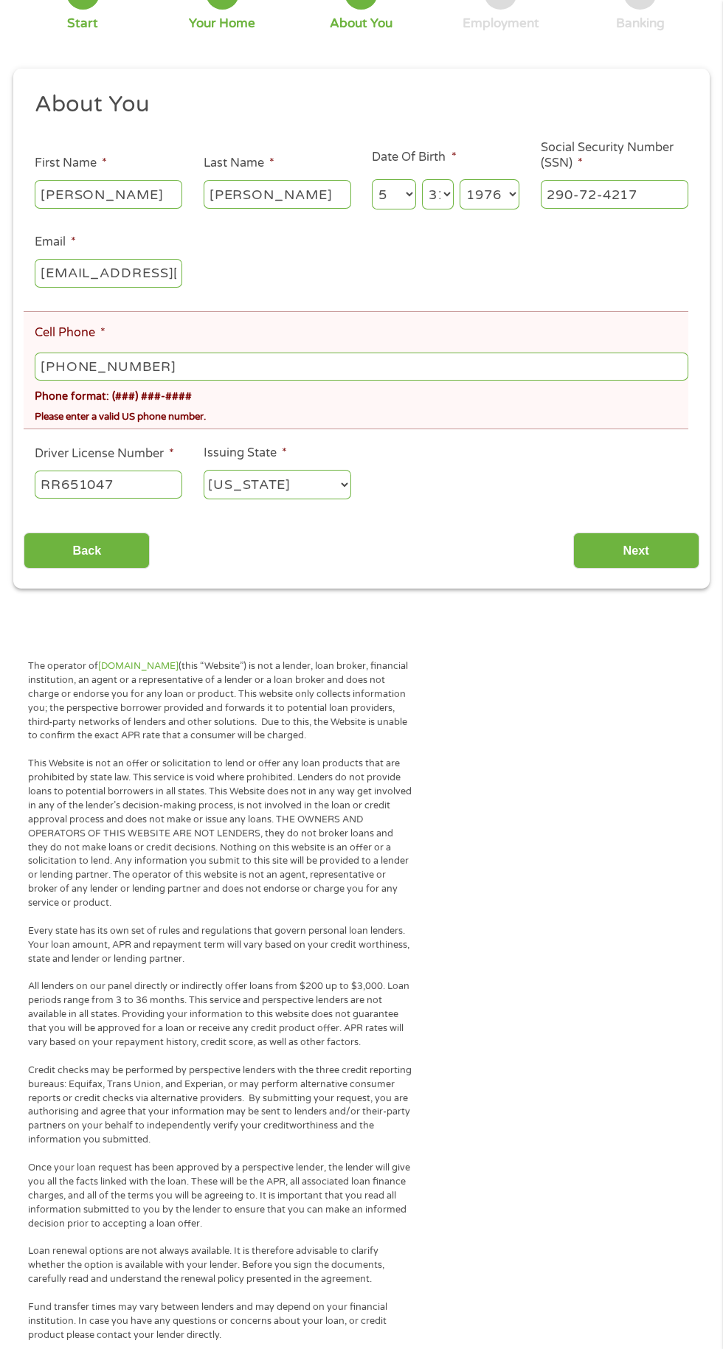
click at [396, 376] on input "[PHONE_NUMBER]" at bounding box center [362, 367] width 654 height 28
